Goal: Book appointment/travel/reservation

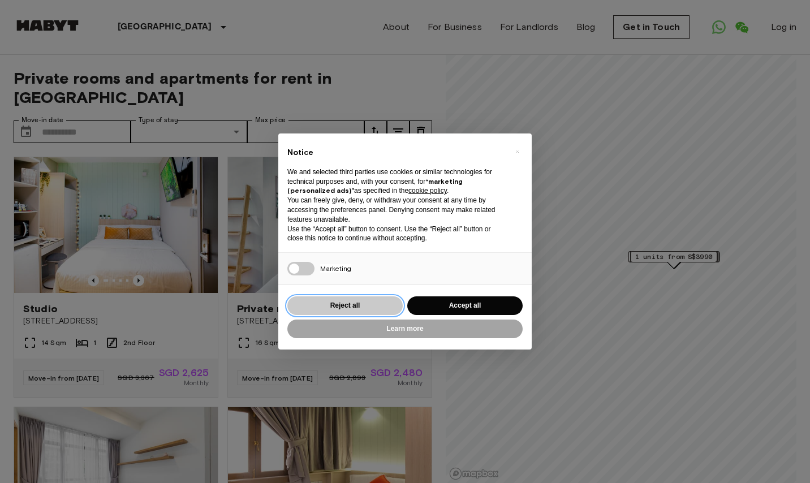
click at [373, 300] on button "Reject all" at bounding box center [344, 305] width 115 height 19
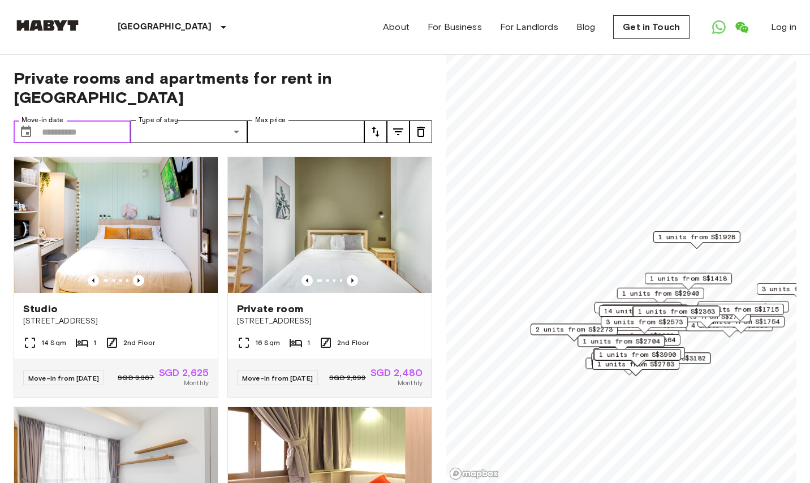
click at [93, 121] on input "Move-in date" at bounding box center [86, 132] width 89 height 23
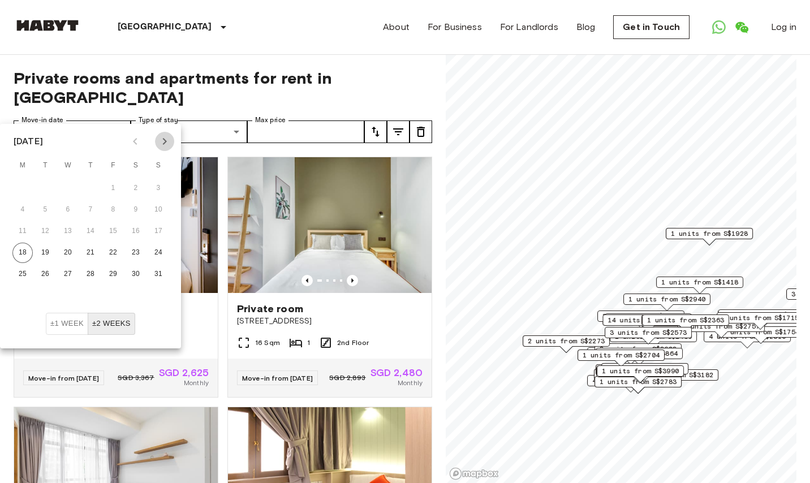
click at [166, 139] on icon "Next month" at bounding box center [165, 142] width 14 height 14
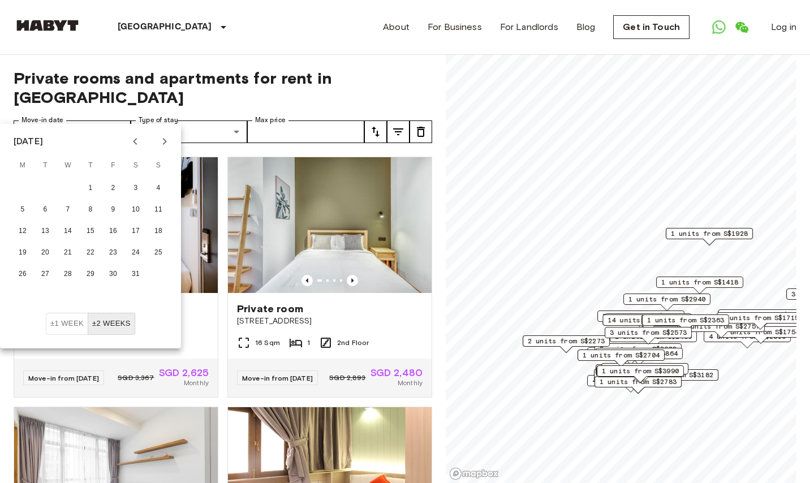
click at [166, 139] on icon "Next month" at bounding box center [165, 142] width 14 height 14
click at [157, 185] on button "1" at bounding box center [158, 188] width 20 height 20
type input "**********"
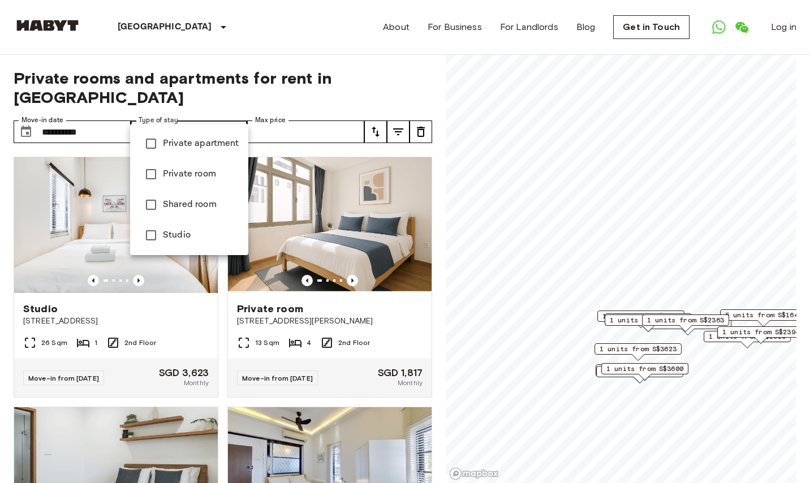
click at [218, 149] on span "Private apartment" at bounding box center [201, 144] width 76 height 14
type input "**********"
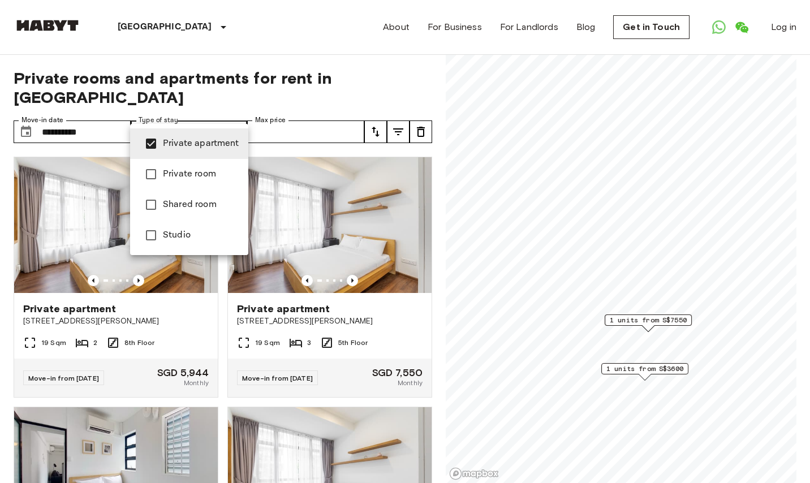
click at [295, 111] on div at bounding box center [405, 241] width 810 height 483
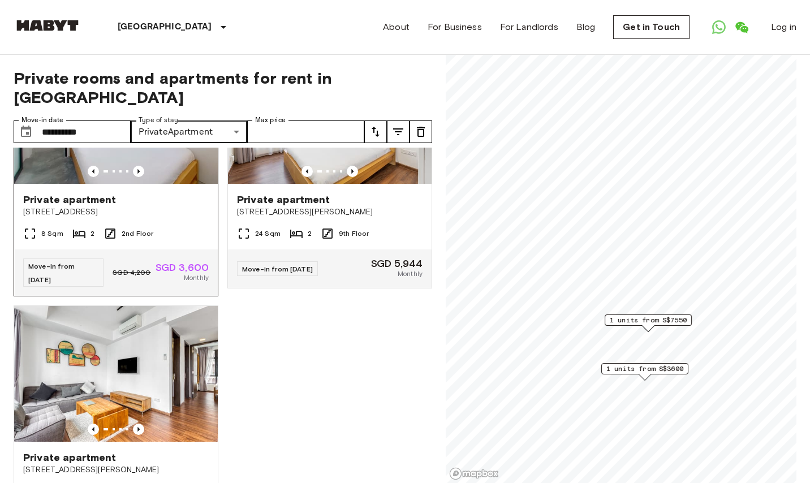
scroll to position [249, 0]
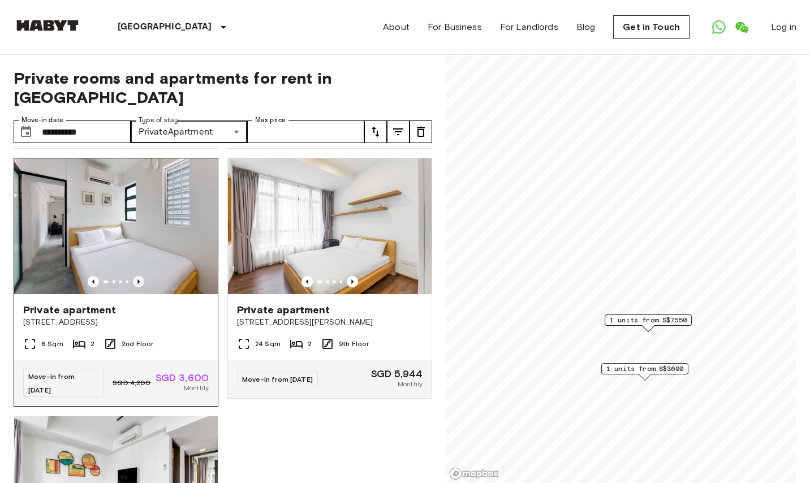
click at [139, 276] on icon "Previous image" at bounding box center [138, 281] width 11 height 11
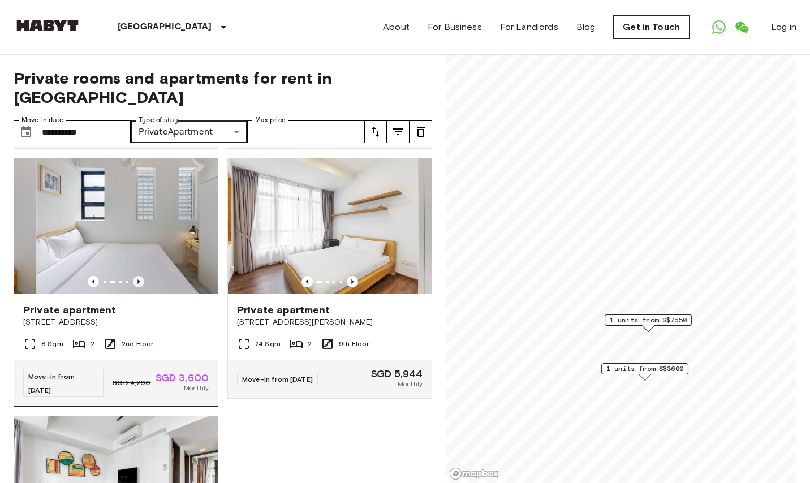
click at [139, 276] on icon "Previous image" at bounding box center [138, 281] width 11 height 11
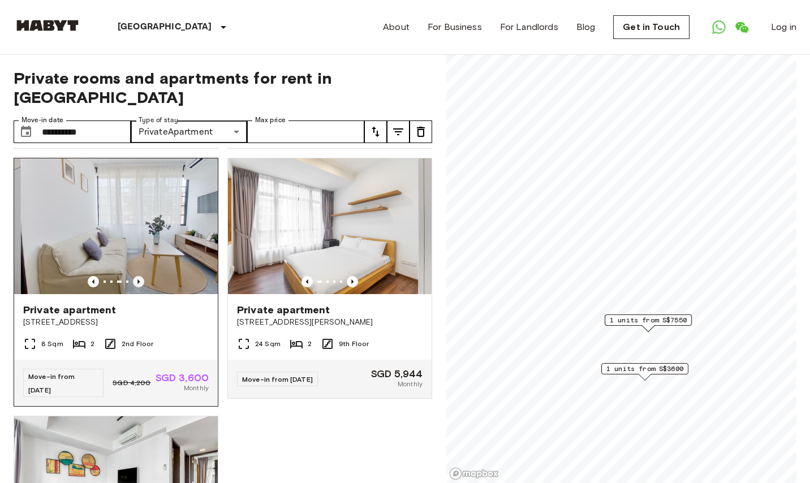
click at [139, 276] on icon "Previous image" at bounding box center [138, 281] width 11 height 11
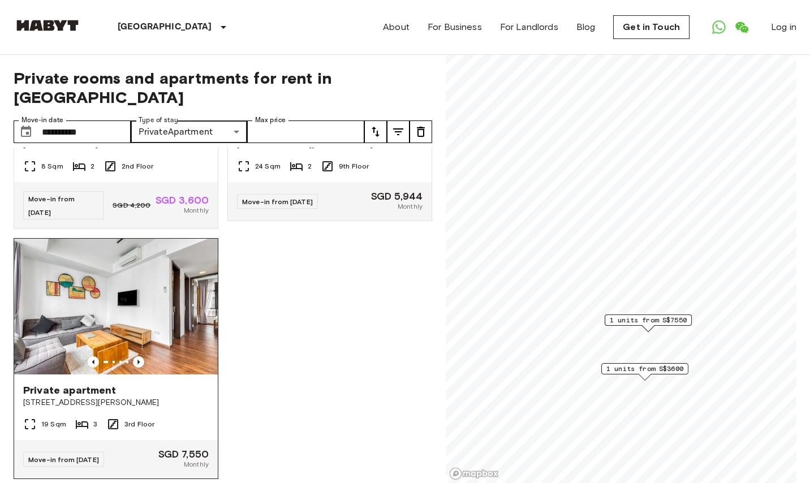
scroll to position [425, 0]
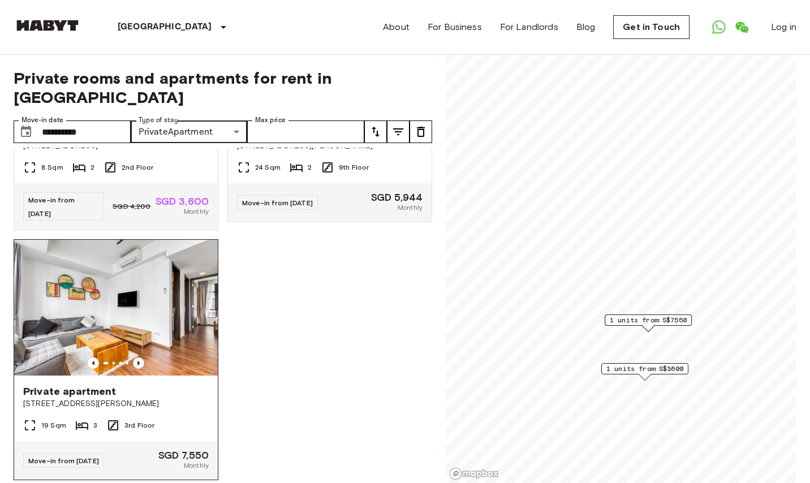
click at [142, 358] on icon "Previous image" at bounding box center [138, 363] width 11 height 11
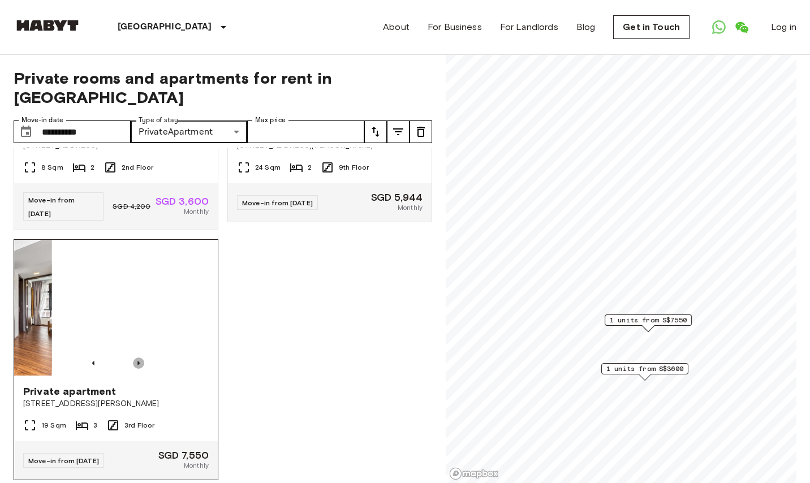
click at [142, 358] on icon "Previous image" at bounding box center [138, 363] width 11 height 11
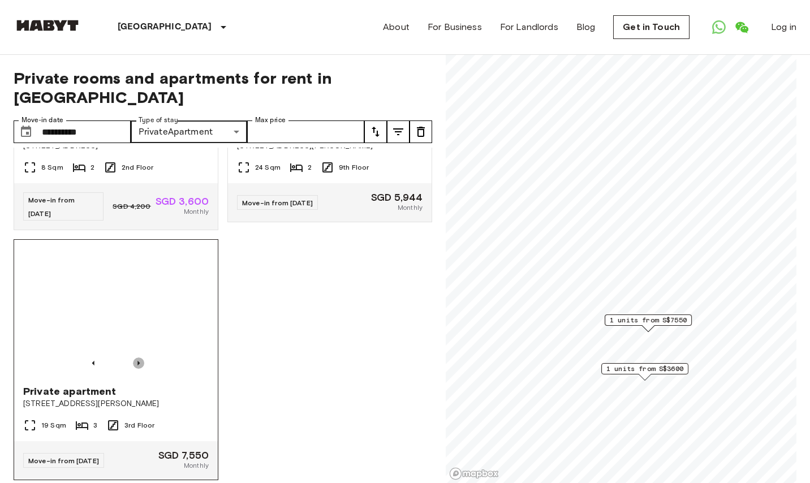
click at [142, 358] on icon "Previous image" at bounding box center [138, 363] width 11 height 11
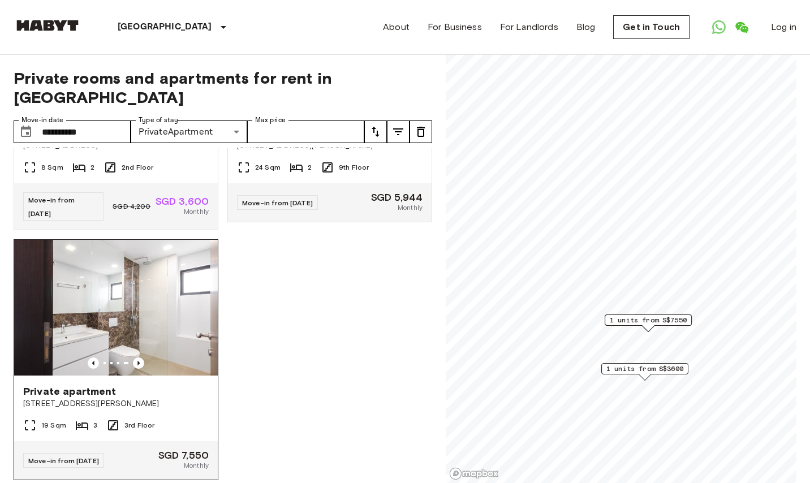
click at [165, 398] on span "[STREET_ADDRESS][PERSON_NAME]" at bounding box center [116, 403] width 186 height 11
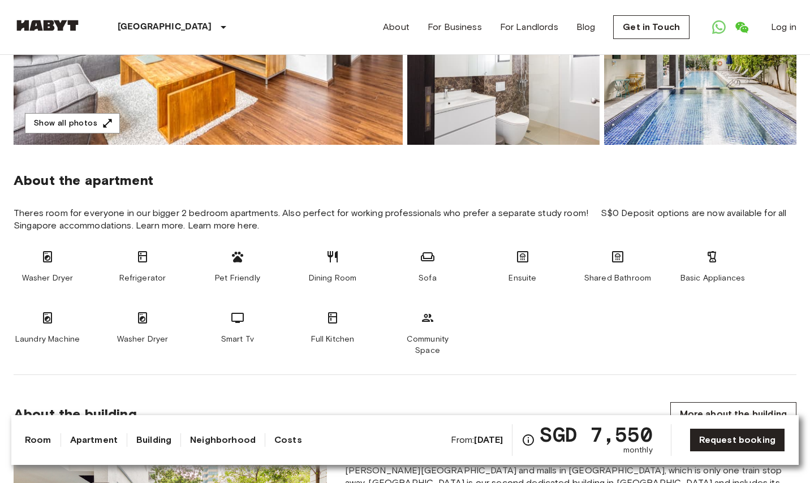
scroll to position [62, 0]
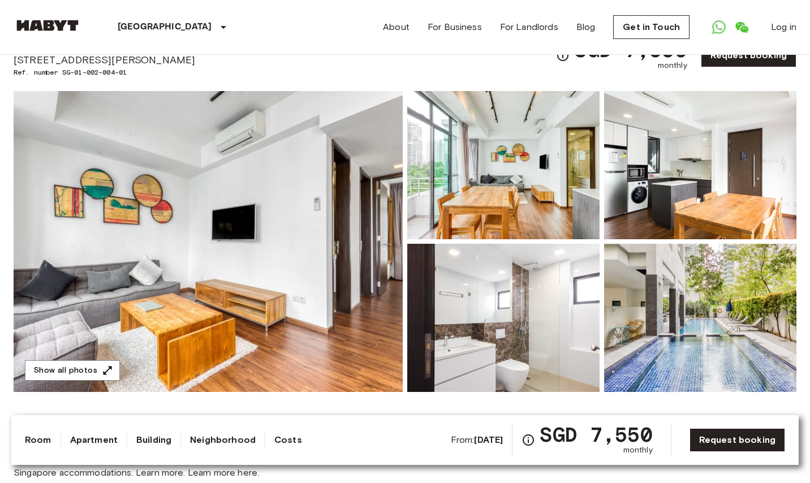
scroll to position [49, 0]
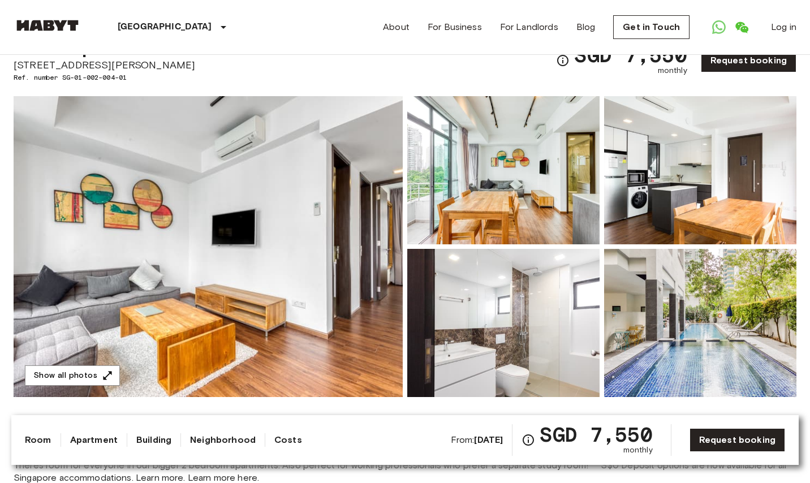
click at [531, 130] on img at bounding box center [503, 170] width 192 height 148
